Goal: Information Seeking & Learning: Understand process/instructions

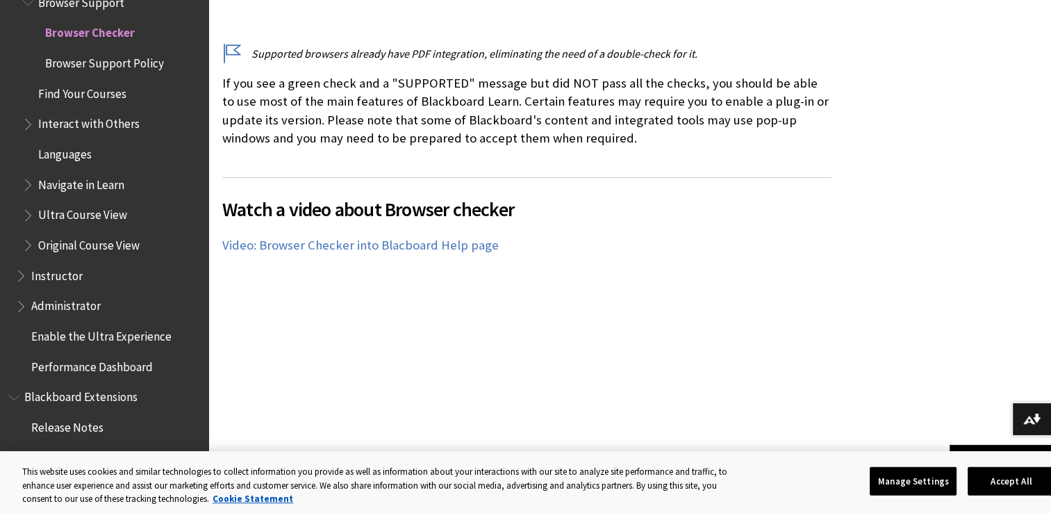
scroll to position [834, 0]
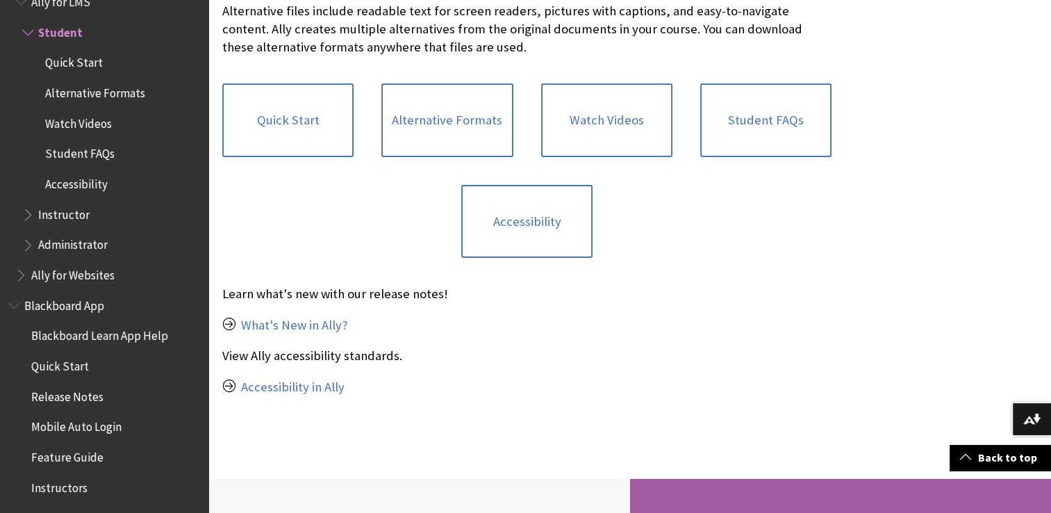
scroll to position [417, 0]
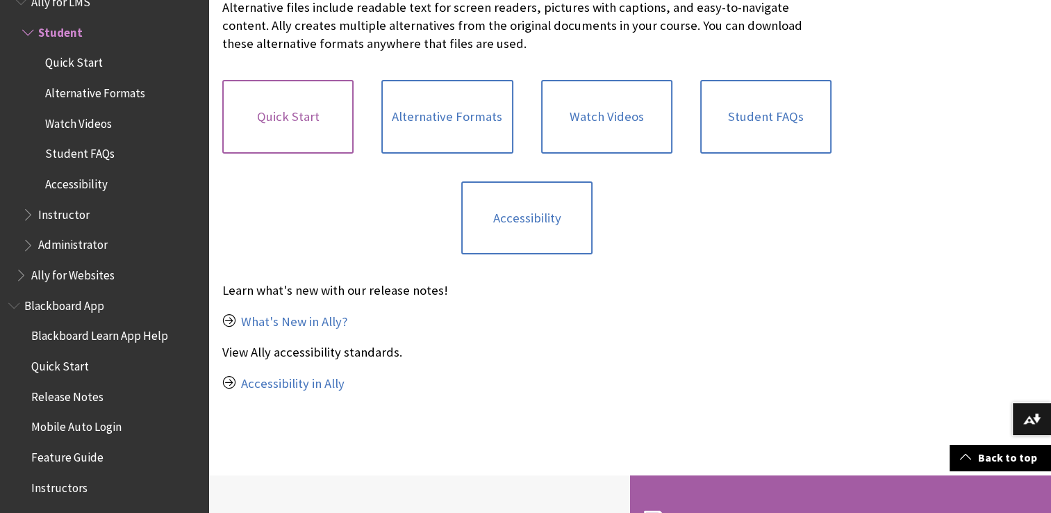
click at [272, 99] on link "Quick Start" at bounding box center [287, 117] width 131 height 74
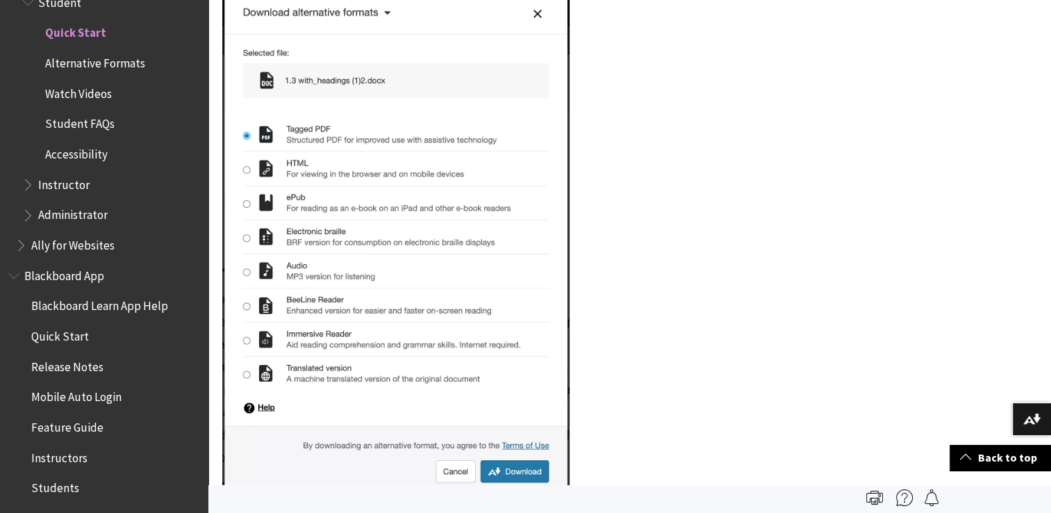
scroll to position [278, 0]
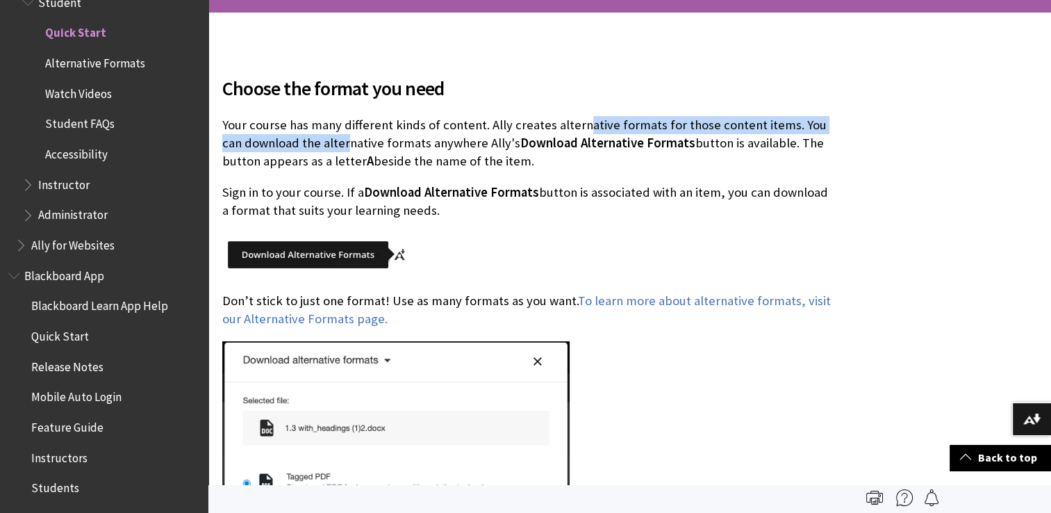
drag, startPoint x: 324, startPoint y: 136, endPoint x: 578, endPoint y: 131, distance: 253.6
click at [578, 131] on p "Your course has many different kinds of content. Ally creates alternative forma…" at bounding box center [526, 143] width 609 height 55
